Goal: Information Seeking & Learning: Learn about a topic

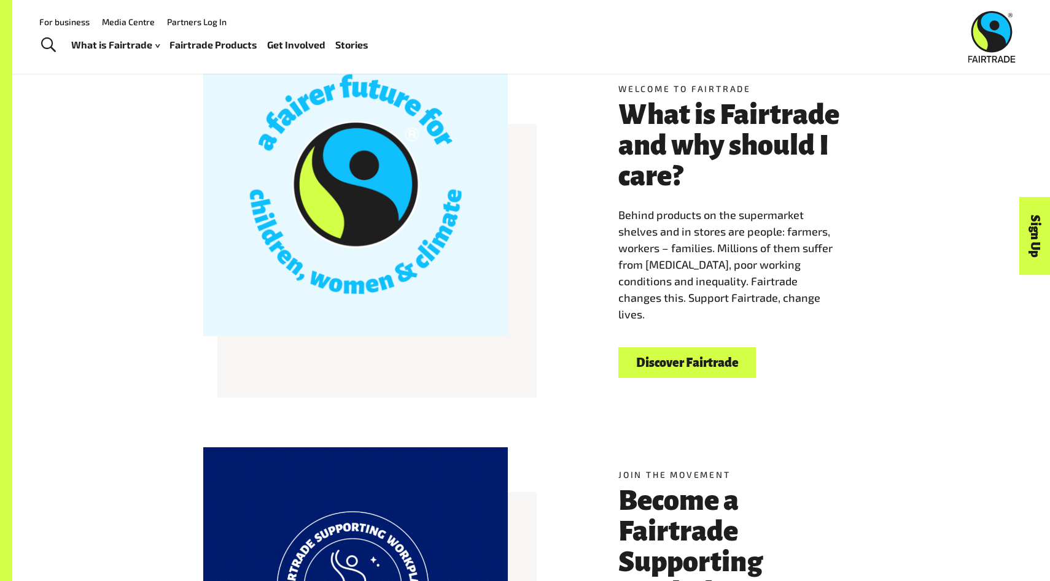
scroll to position [365, 0]
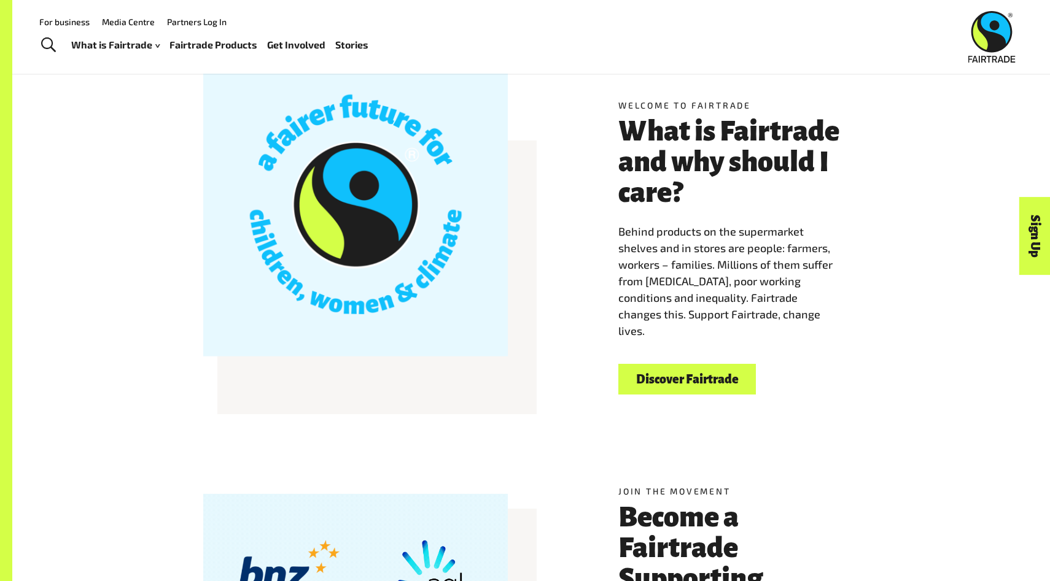
click at [663, 384] on link "Discover Fairtrade" at bounding box center [686, 379] width 137 height 31
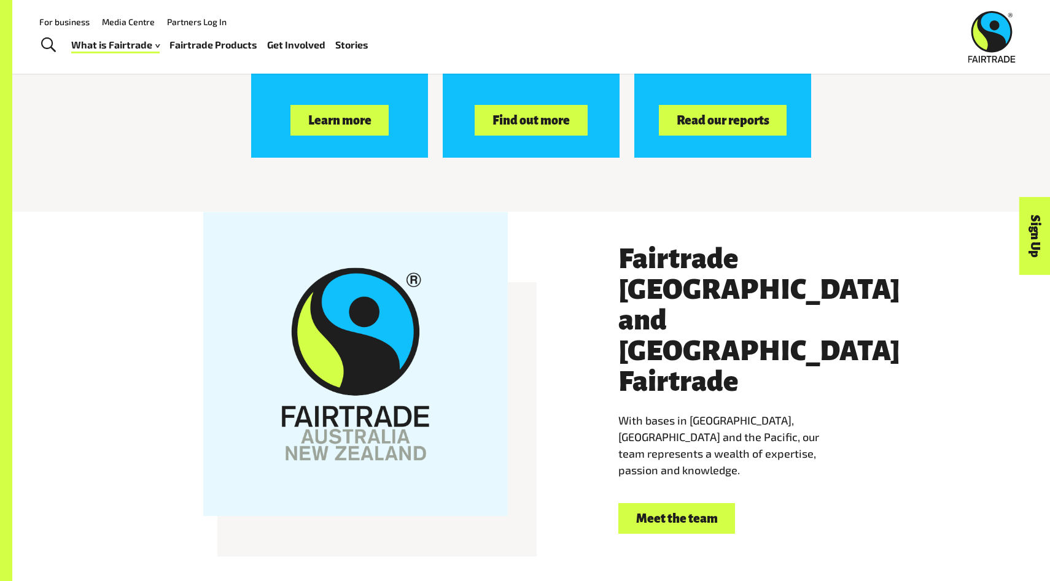
scroll to position [1992, 0]
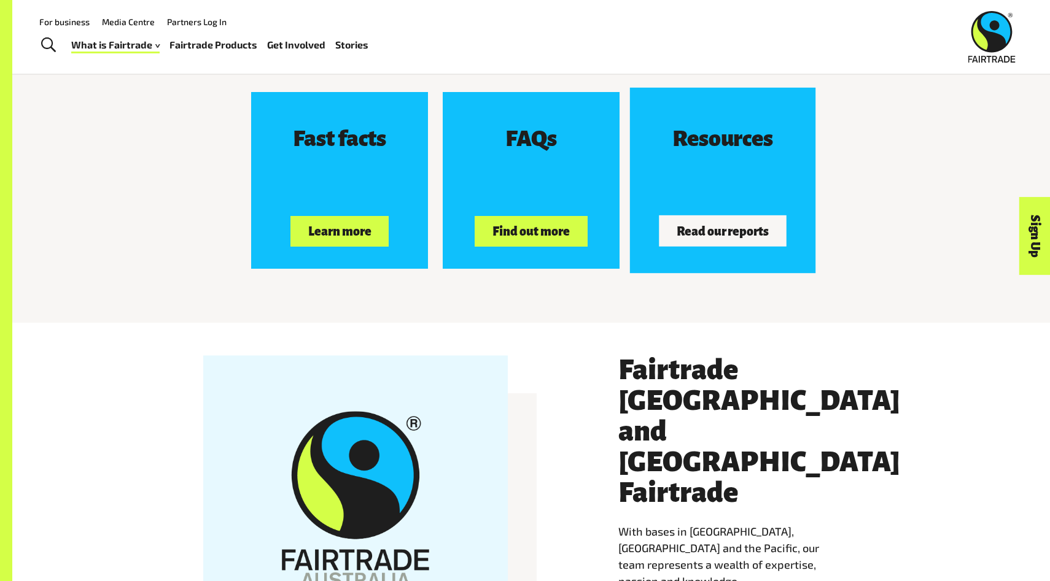
click at [710, 234] on button "Read our reports" at bounding box center [723, 231] width 128 height 31
click at [728, 239] on button "Read our reports" at bounding box center [723, 231] width 128 height 31
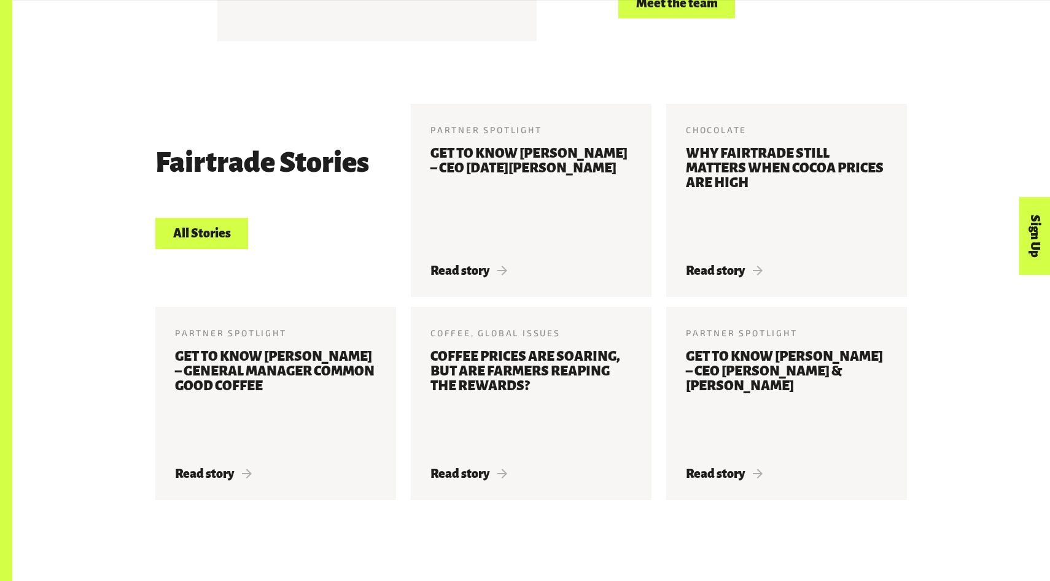
scroll to position [2620, 0]
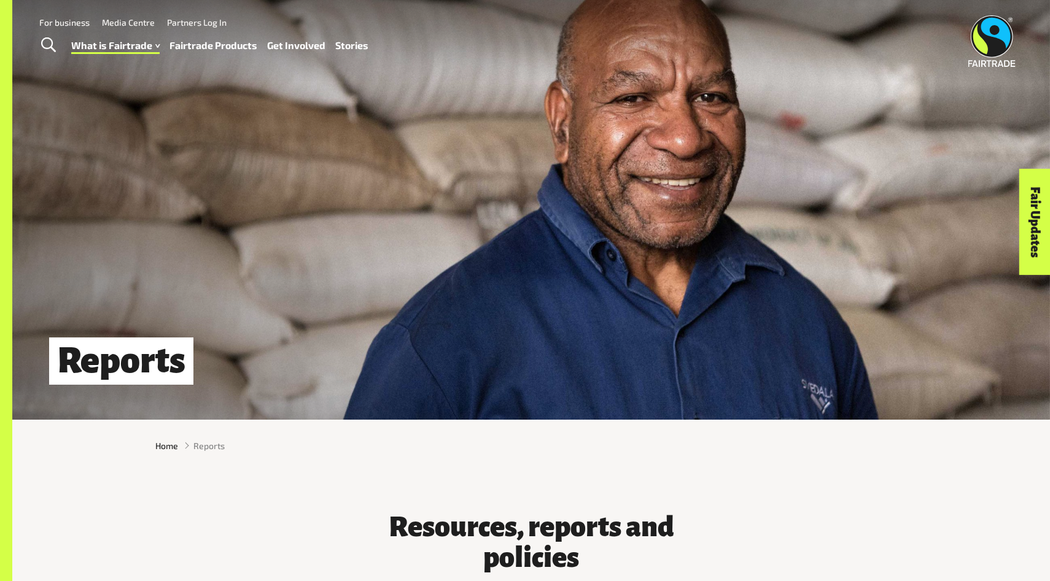
click at [220, 49] on link "Fairtrade Products" at bounding box center [213, 46] width 88 height 18
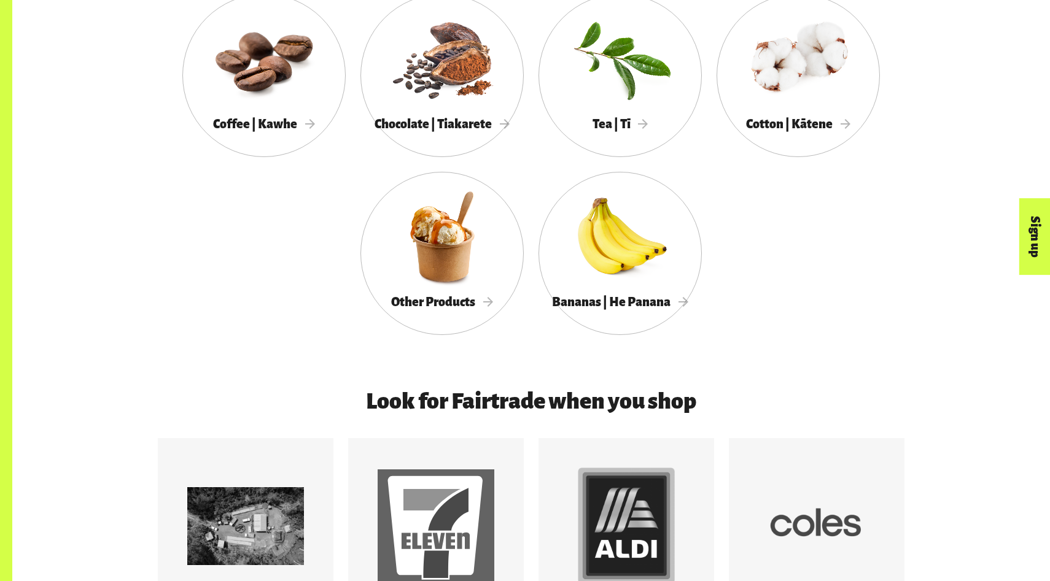
scroll to position [1256, 0]
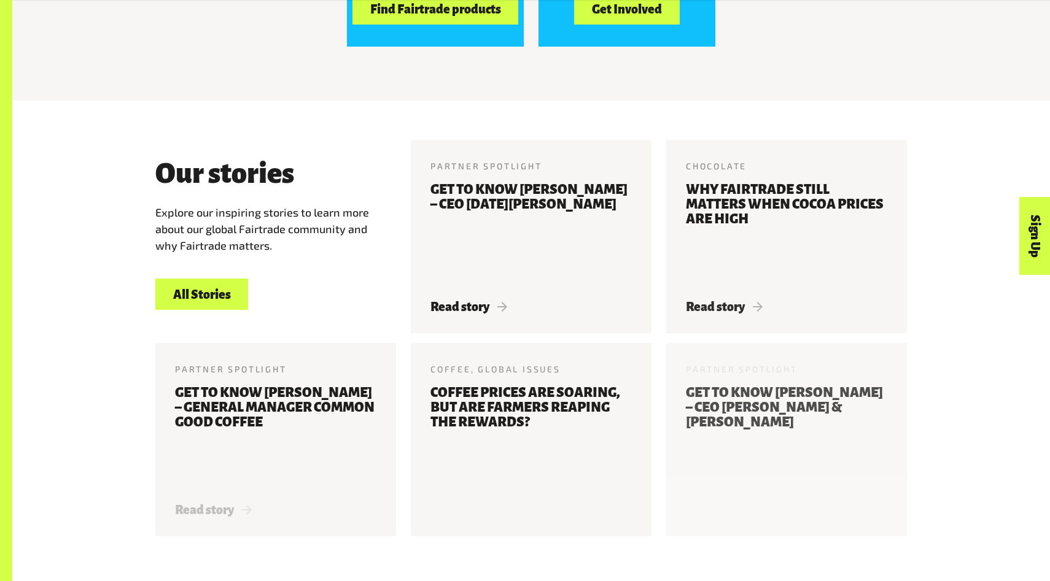
scroll to position [1395, 0]
